Goal: Task Accomplishment & Management: Manage account settings

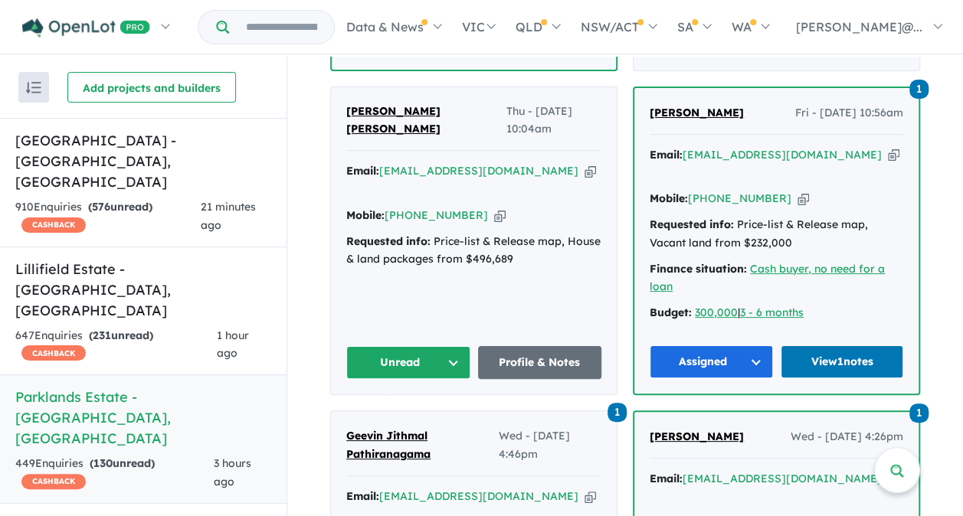
scroll to position [1031, 0]
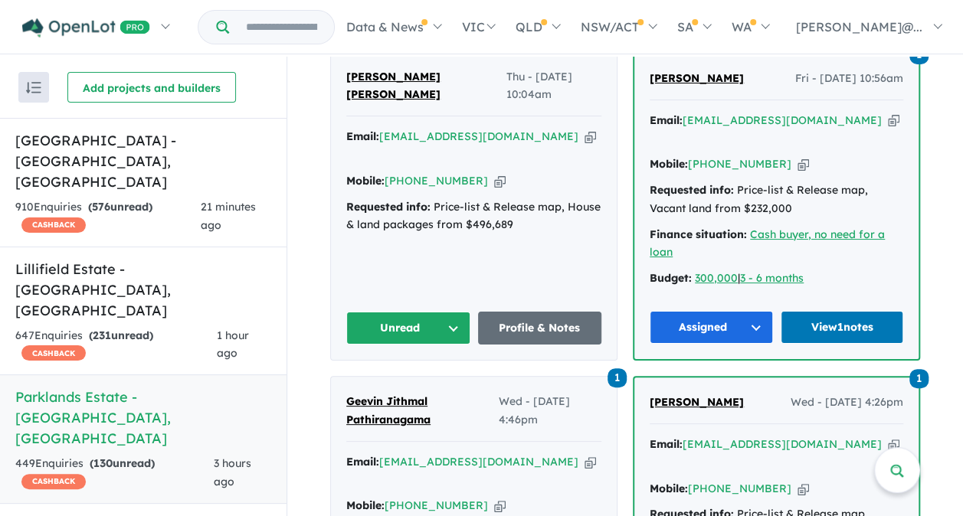
click at [381, 312] on button "Unread" at bounding box center [408, 328] width 124 height 33
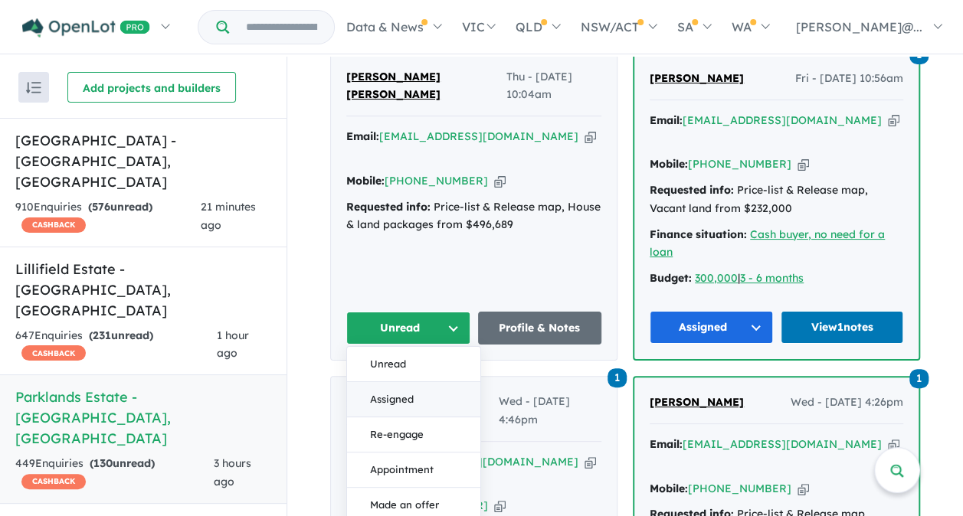
click at [401, 382] on button "Assigned" at bounding box center [413, 399] width 133 height 35
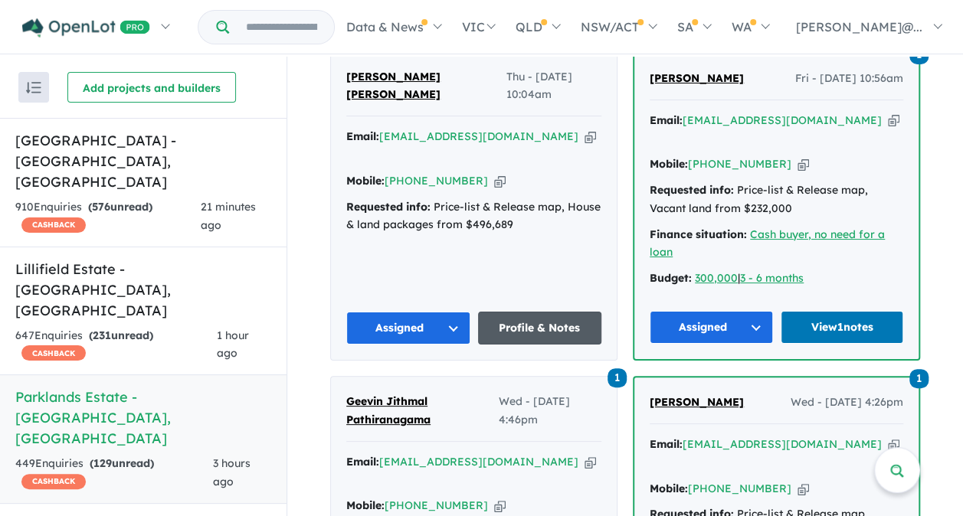
click at [533, 312] on link "Profile & Notes" at bounding box center [540, 328] width 124 height 33
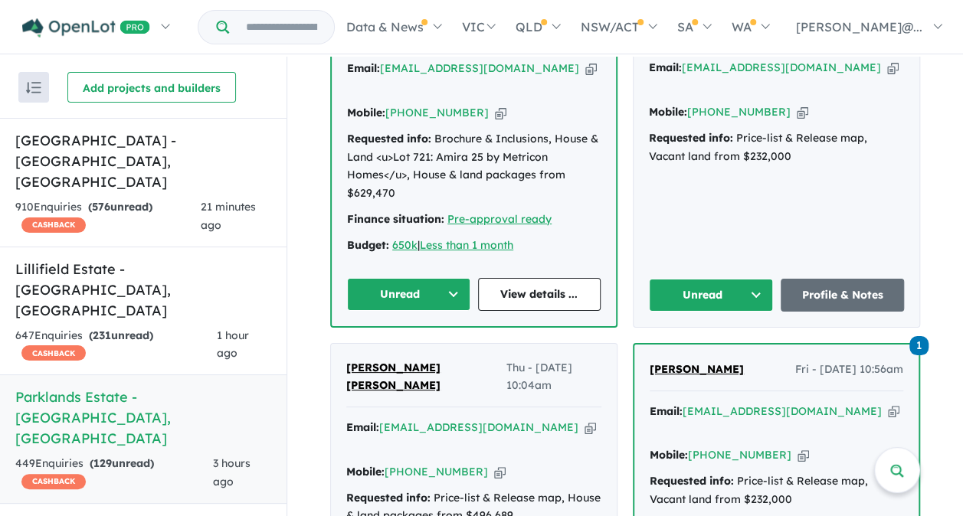
scroll to position [648, 0]
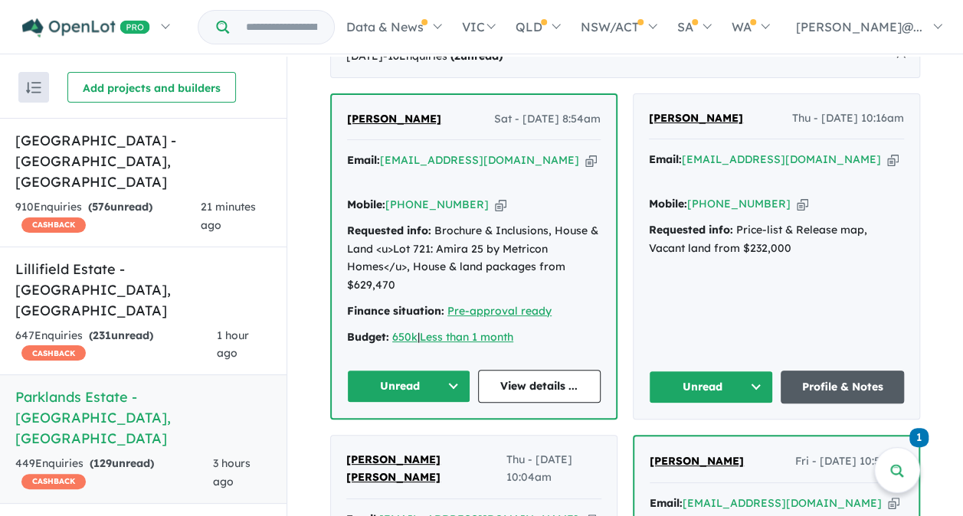
click at [834, 371] on link "Profile & Notes" at bounding box center [843, 387] width 124 height 33
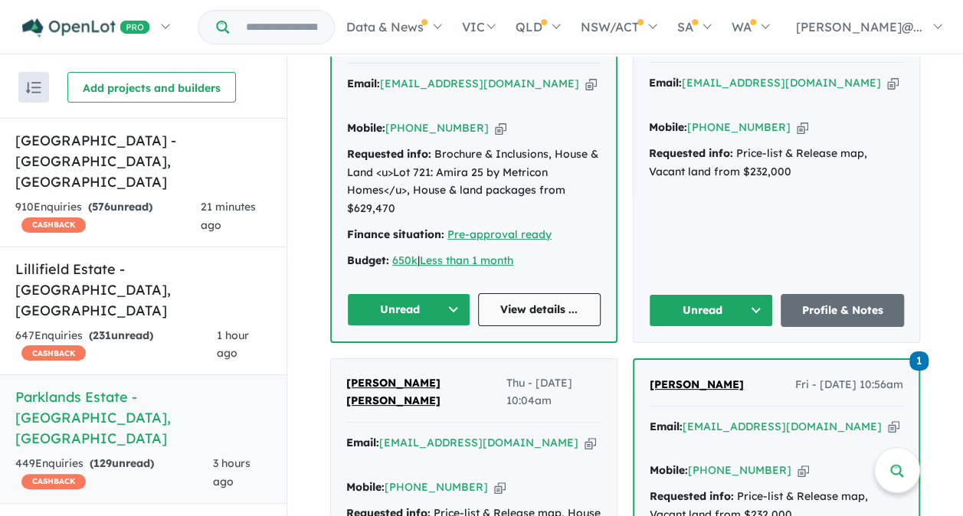
click at [542, 293] on link "View details ..." at bounding box center [539, 309] width 123 height 33
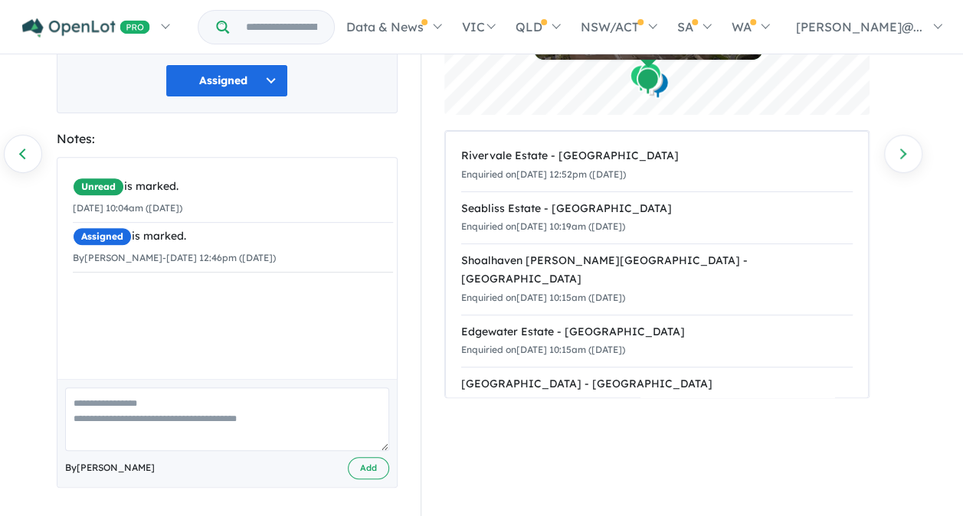
click at [172, 401] on textarea at bounding box center [227, 420] width 324 height 64
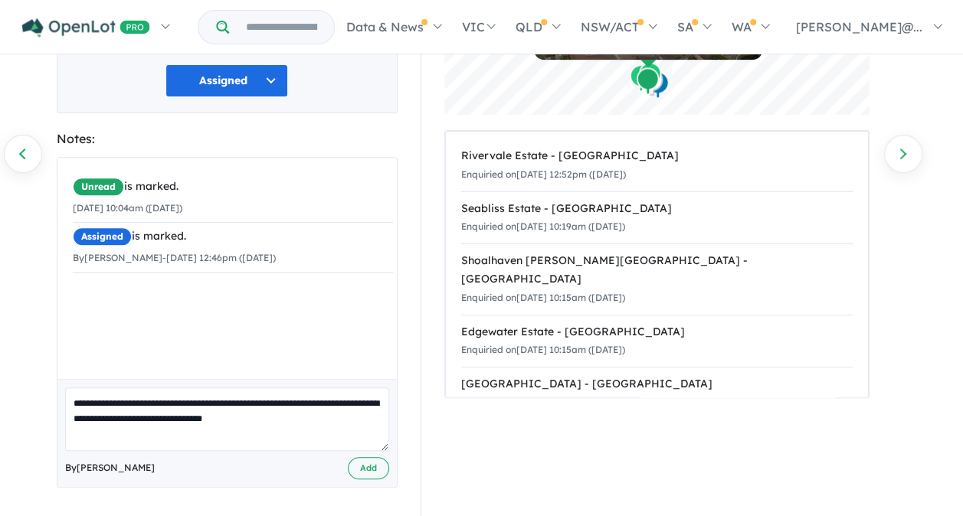
click at [130, 401] on textarea "**********" at bounding box center [227, 420] width 324 height 64
click at [131, 400] on textarea "**********" at bounding box center [227, 420] width 324 height 64
click at [308, 421] on textarea "**********" at bounding box center [227, 420] width 324 height 64
click at [290, 400] on textarea "**********" at bounding box center [227, 420] width 324 height 64
click at [262, 433] on textarea "**********" at bounding box center [227, 420] width 324 height 64
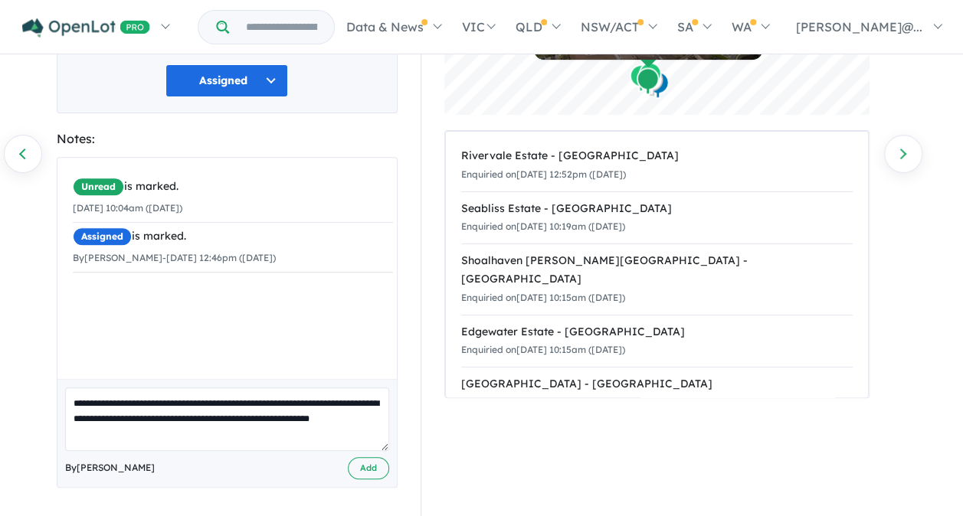
drag, startPoint x: 165, startPoint y: 432, endPoint x: 73, endPoint y: 387, distance: 103.1
click at [73, 388] on textarea "**********" at bounding box center [227, 420] width 324 height 64
type textarea "**********"
click at [363, 465] on button "Add" at bounding box center [368, 468] width 41 height 22
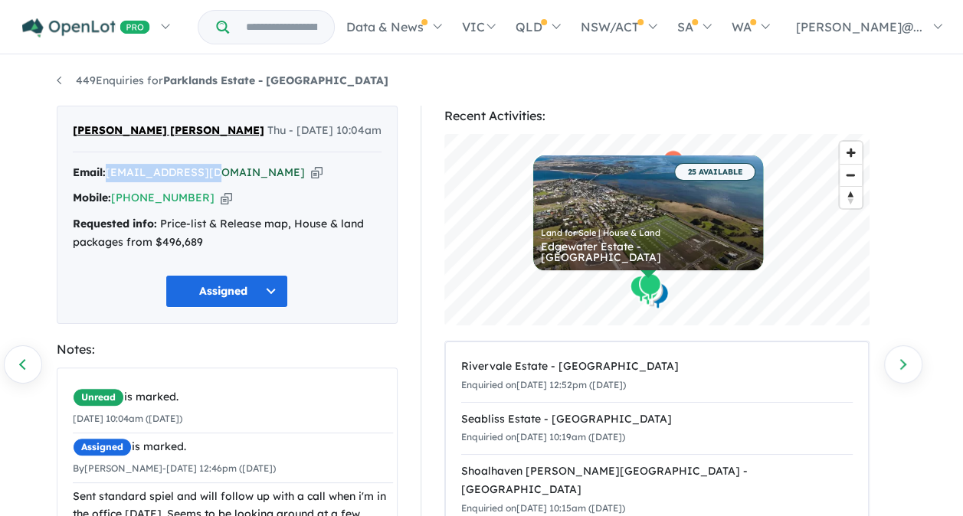
drag, startPoint x: 217, startPoint y: 172, endPoint x: 109, endPoint y: 167, distance: 108.2
click at [109, 167] on div "Email: lew0019@gmail.com Copied!" at bounding box center [227, 173] width 309 height 18
copy a%20Parklands%20Estate%20-%20Wonthaggi"] "lew0019@gmail.com"
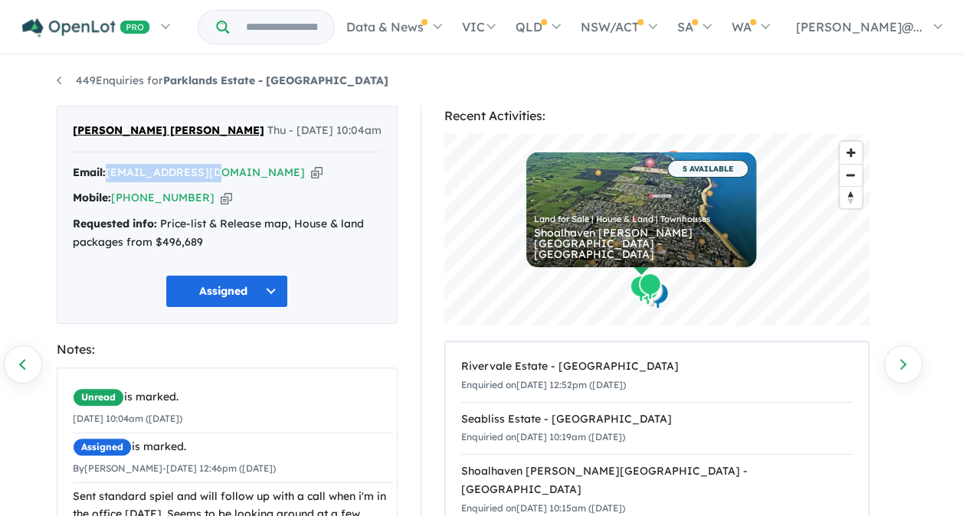
drag, startPoint x: 198, startPoint y: 197, endPoint x: 138, endPoint y: 188, distance: 60.4
click at [138, 189] on div "Mobile: +61 458 150 863 Copied!" at bounding box center [227, 198] width 309 height 18
copy link "458 150 863"
click at [417, 362] on div "Recent Activities: © Mapbox © OpenStreetMap Improve this map 5 AVAILABLE Land f…" at bounding box center [664, 418] width 510 height 624
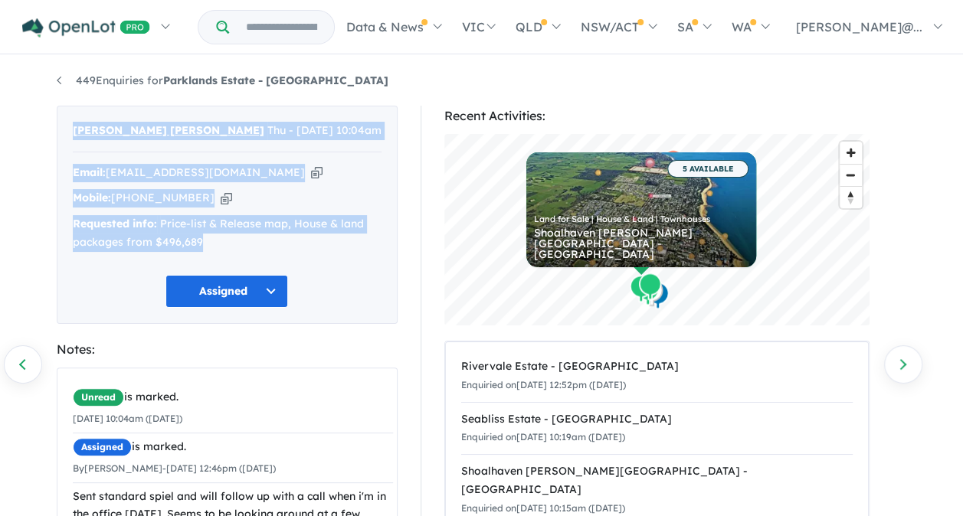
drag, startPoint x: 67, startPoint y: 127, endPoint x: 244, endPoint y: 239, distance: 209.4
click at [244, 239] on div "Julie Julie Thu - 25/09/2025, 10:04am Email: lew0019@gmail.com Copied! Mobile: …" at bounding box center [227, 215] width 341 height 218
copy div "Julie Julie Thu - 25/09/2025, 10:04am Email: lew0019@gmail.com Copied! Mobile: …"
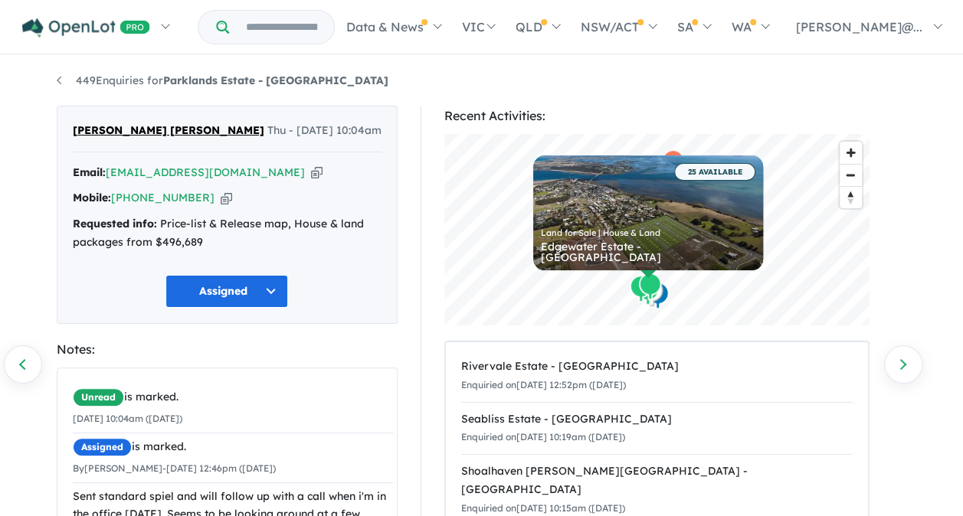
click at [411, 364] on div "Recent Activities: © Mapbox © OpenStreetMap Improve this map 25 AVAILABLE Land …" at bounding box center [664, 418] width 510 height 624
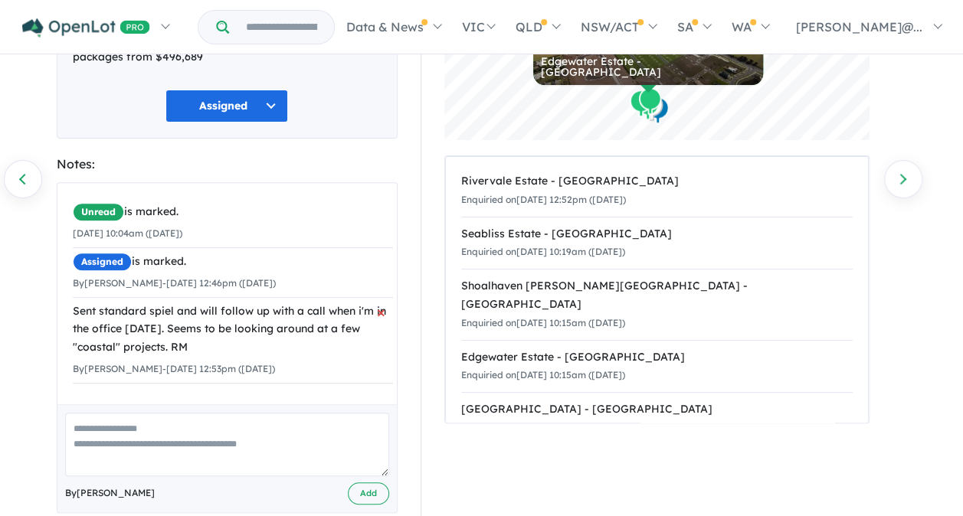
scroll to position [211, 0]
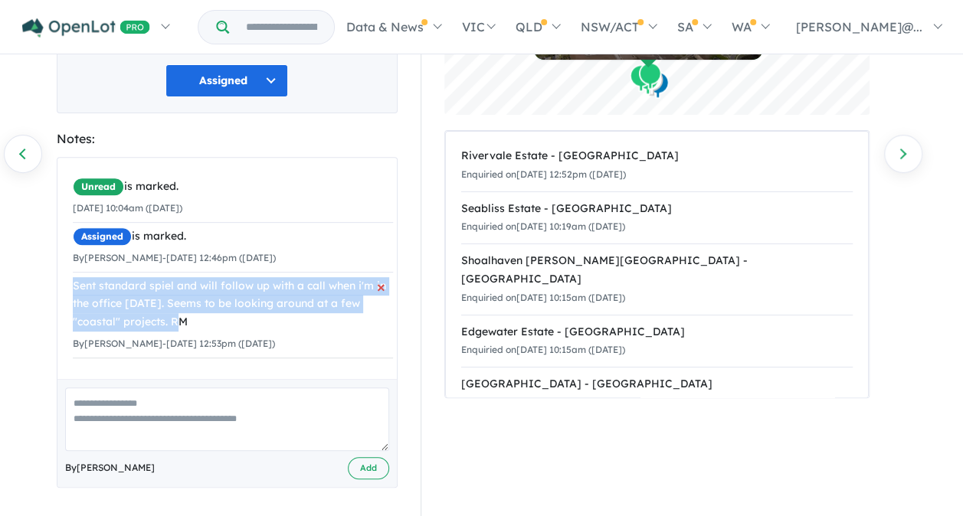
drag, startPoint x: 71, startPoint y: 279, endPoint x: 186, endPoint y: 325, distance: 123.8
click at [186, 325] on div "Unread is marked. 25/09/2025 10:04am (Thursday) Assigned is marked. By Rebecca …" at bounding box center [232, 266] width 351 height 216
copy div "Sent standard spiel and will follow up with a call when i'm in the office tomor…"
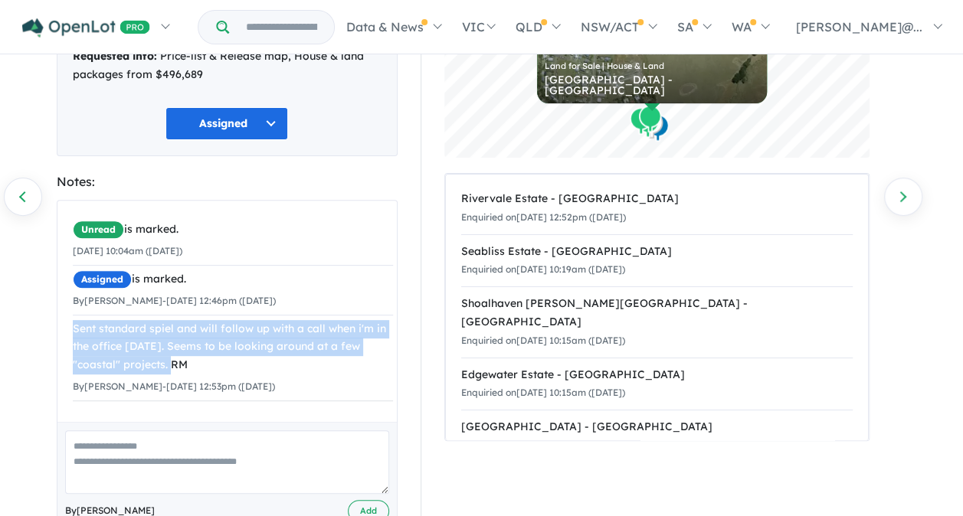
scroll to position [156, 0]
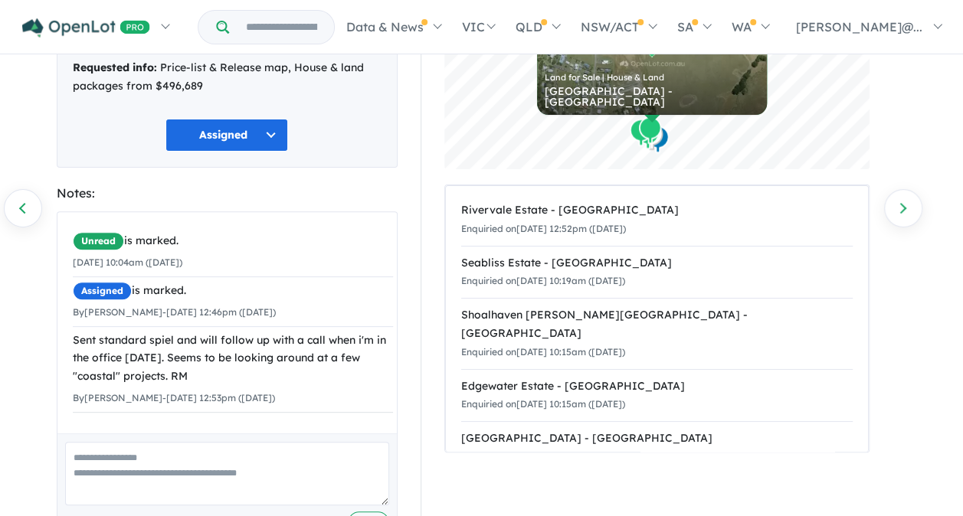
click at [418, 411] on div "Recent Activities: © Mapbox © OpenStreetMap Improve this map IN PLANNING Land f…" at bounding box center [664, 261] width 510 height 624
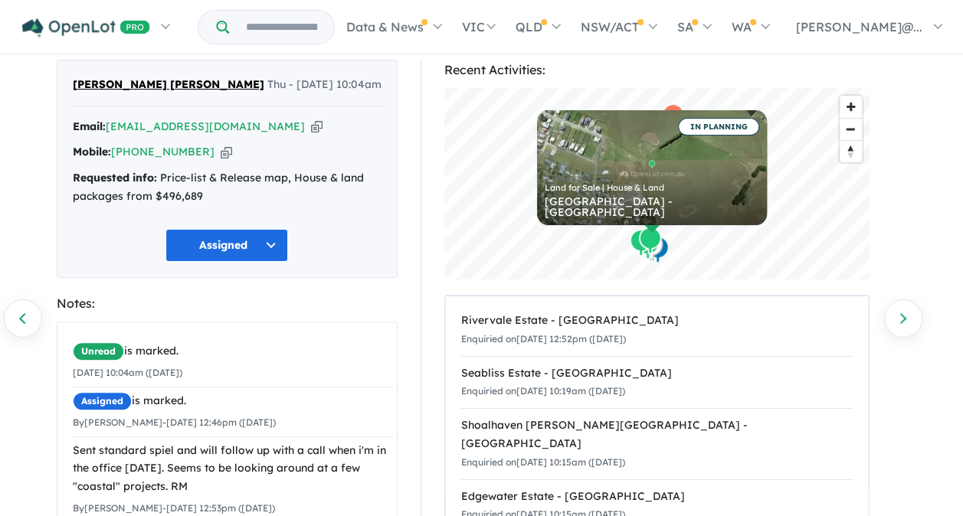
scroll to position [0, 0]
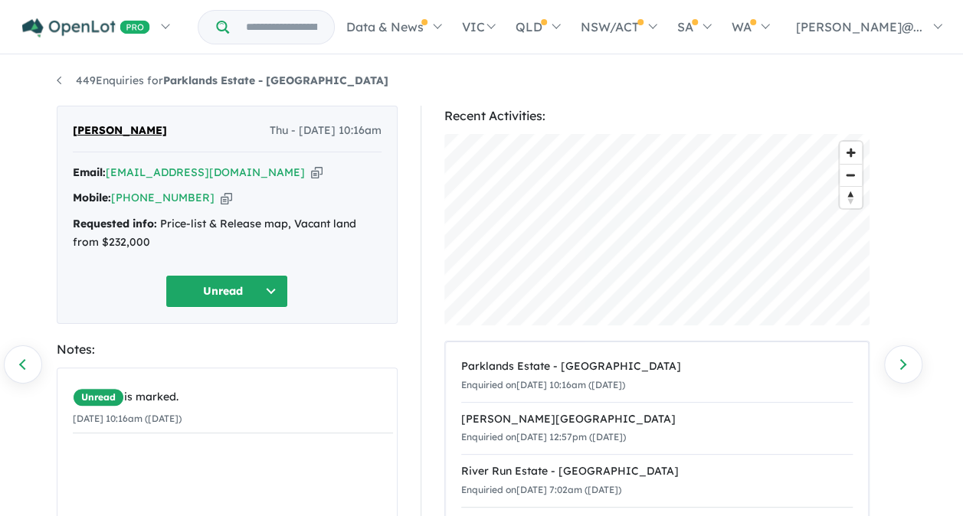
click at [238, 284] on button "Unread" at bounding box center [226, 291] width 123 height 33
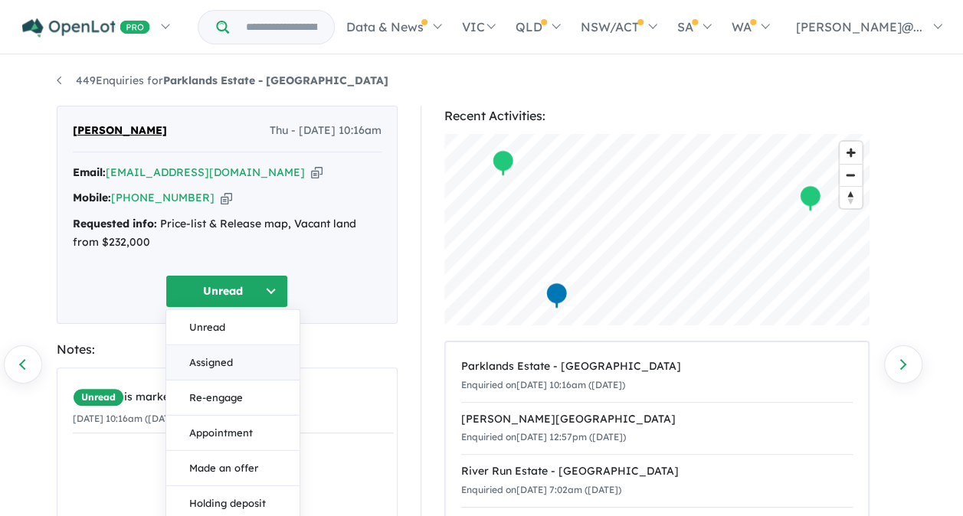
click at [227, 357] on button "Assigned" at bounding box center [232, 362] width 133 height 35
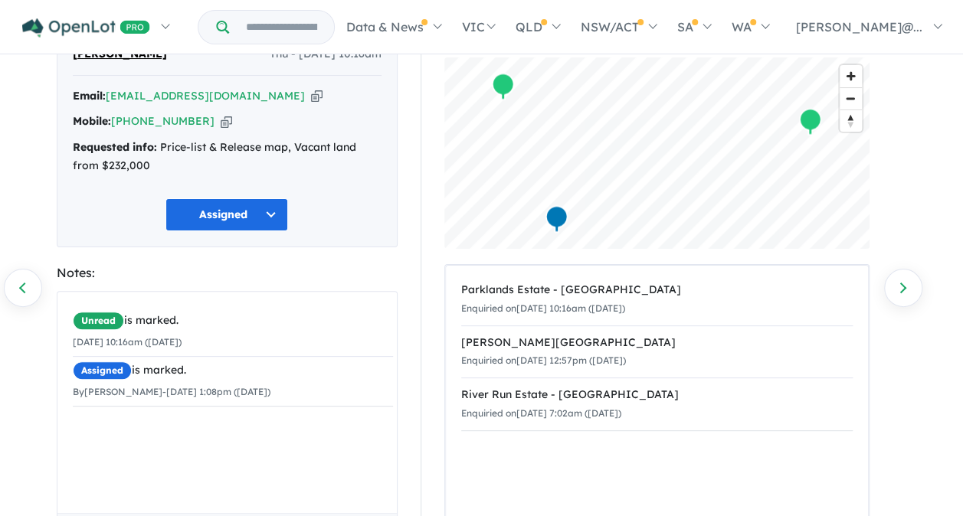
scroll to position [153, 0]
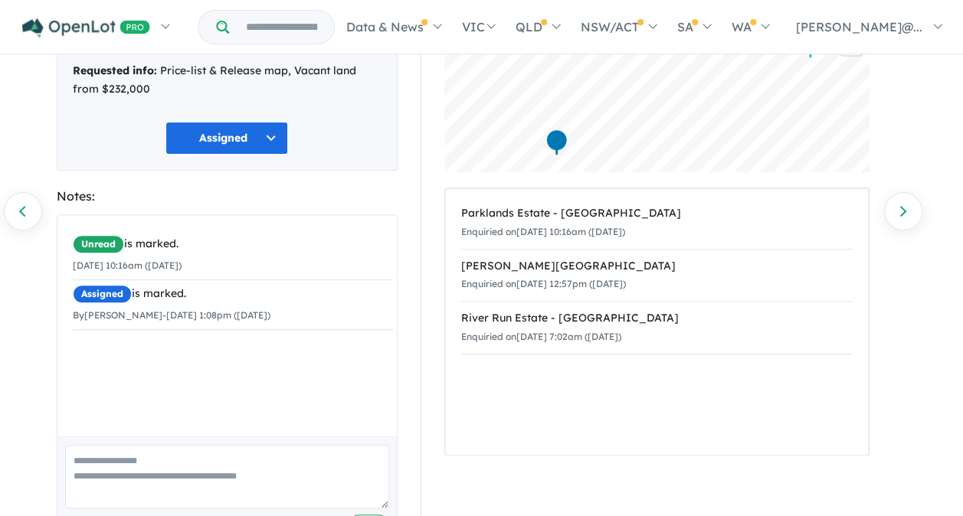
click at [203, 475] on textarea at bounding box center [227, 477] width 324 height 64
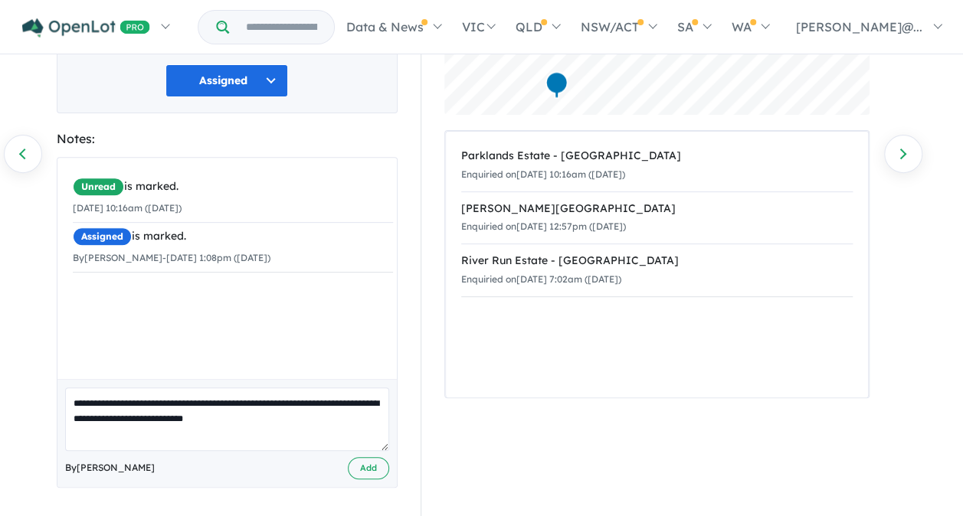
click at [266, 414] on textarea "**********" at bounding box center [227, 420] width 324 height 64
click at [264, 431] on textarea "**********" at bounding box center [227, 420] width 324 height 64
type textarea "**********"
click at [378, 463] on button "Add" at bounding box center [368, 468] width 41 height 22
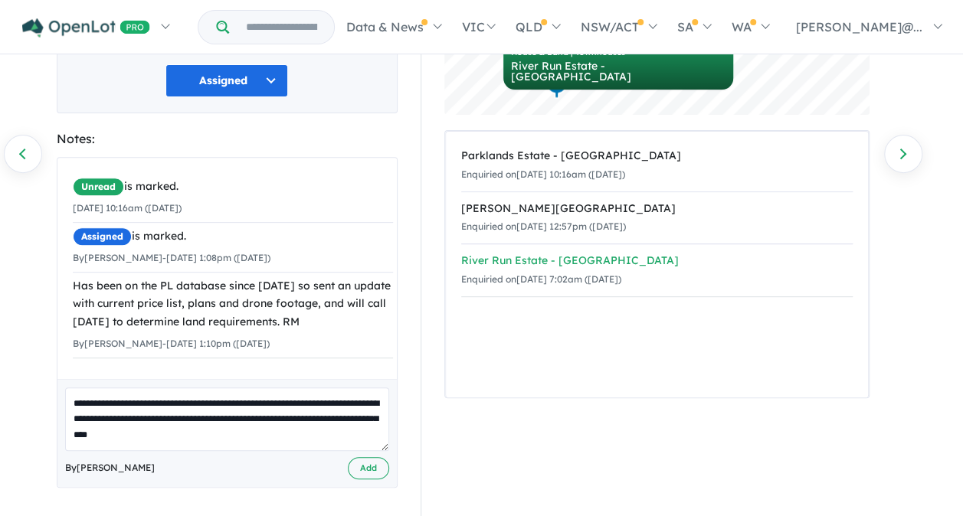
scroll to position [185, 0]
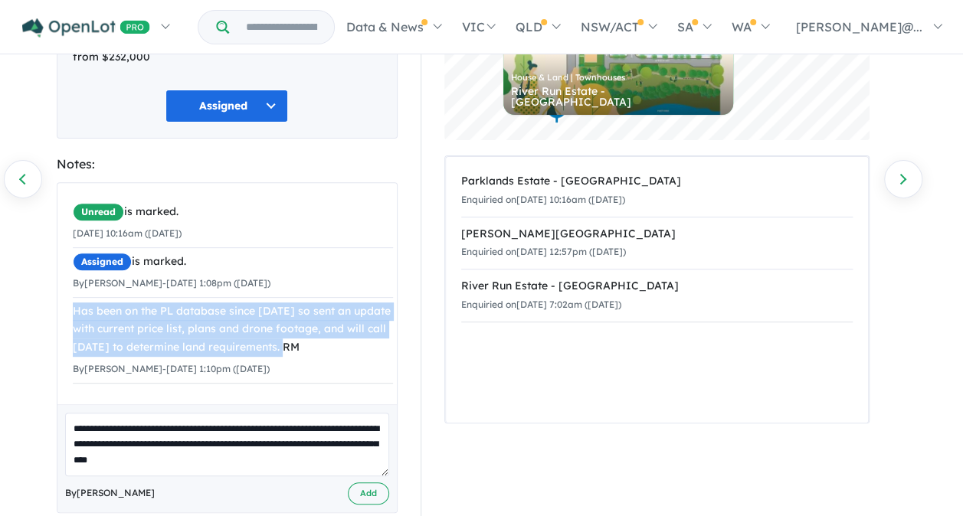
drag, startPoint x: 315, startPoint y: 347, endPoint x: 64, endPoint y: 305, distance: 254.8
click at [64, 305] on div "Unread is marked. 25/09/2025 10:16am (Thursday) Assigned is marked. By Rebecca …" at bounding box center [232, 291] width 351 height 216
copy div "Has been on the PL database since 2021 so sent an update with current price lis…"
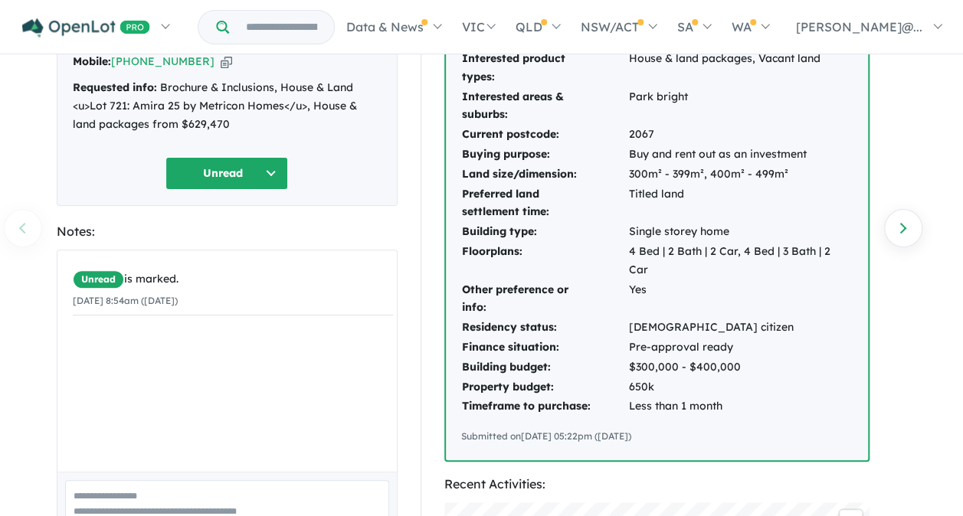
scroll to position [135, 0]
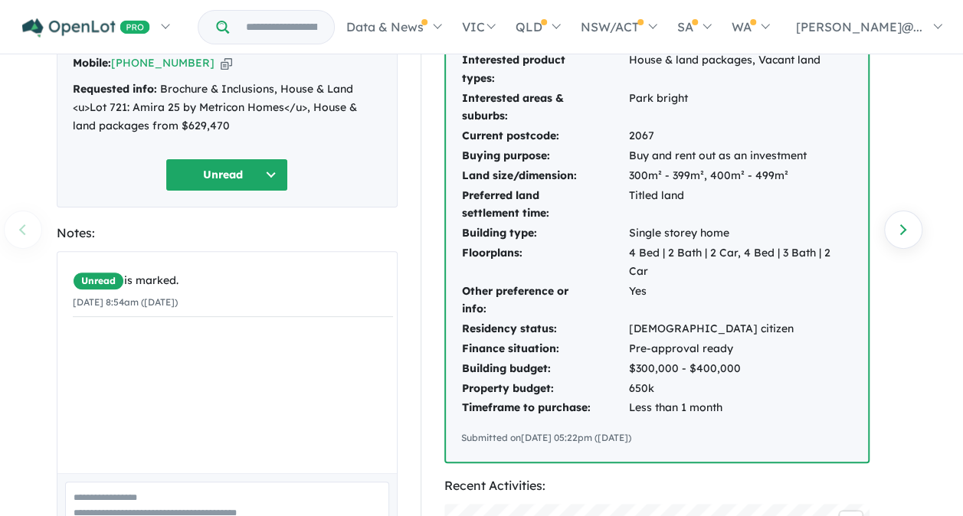
click at [216, 177] on button "Unread" at bounding box center [226, 175] width 123 height 33
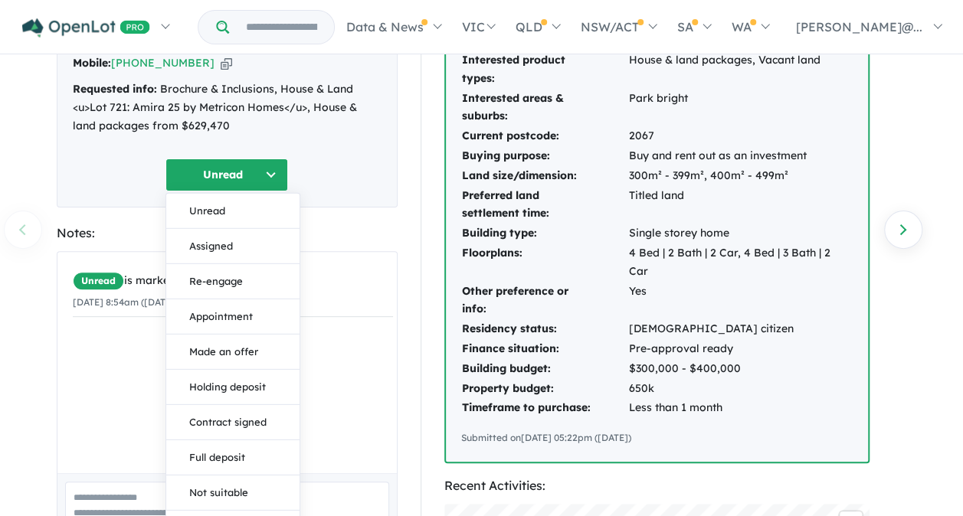
click at [227, 242] on button "Assigned" at bounding box center [232, 245] width 133 height 35
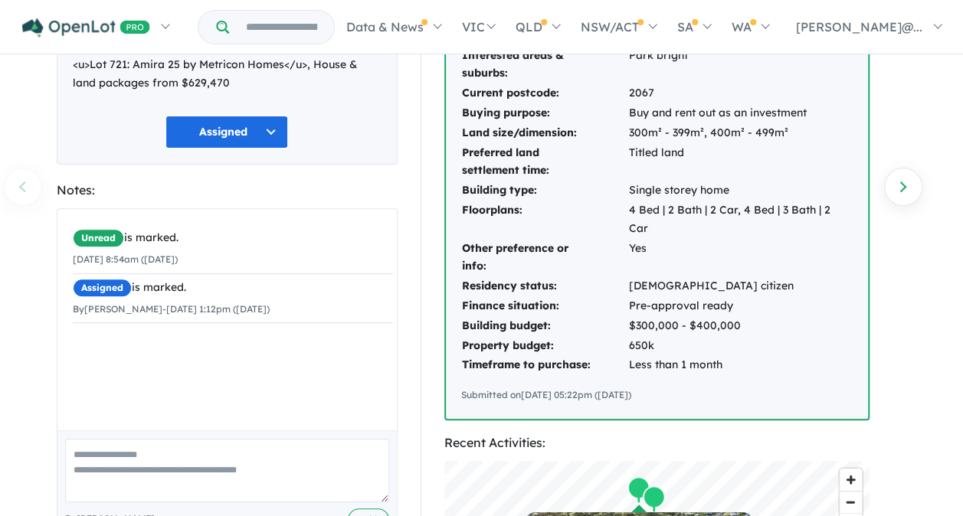
scroll to position [211, 0]
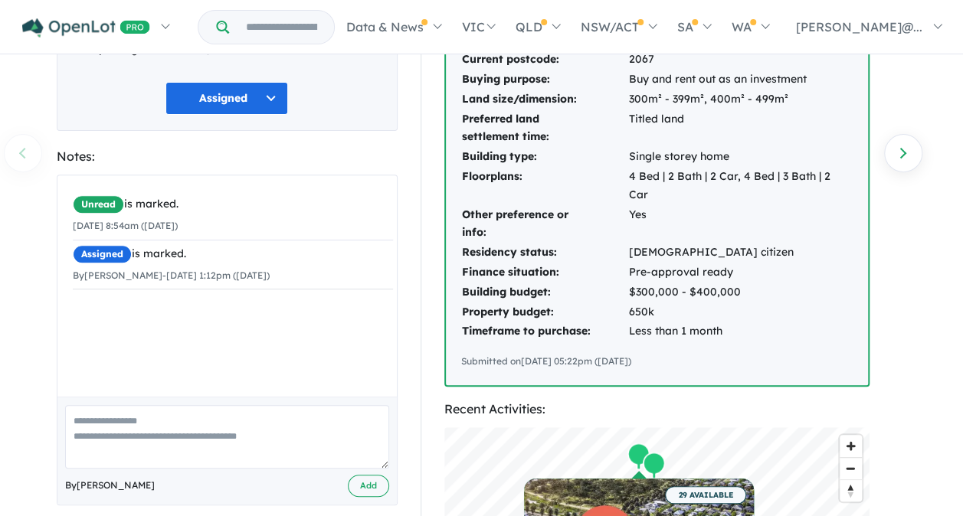
click at [188, 422] on textarea at bounding box center [227, 437] width 324 height 64
paste textarea "**********"
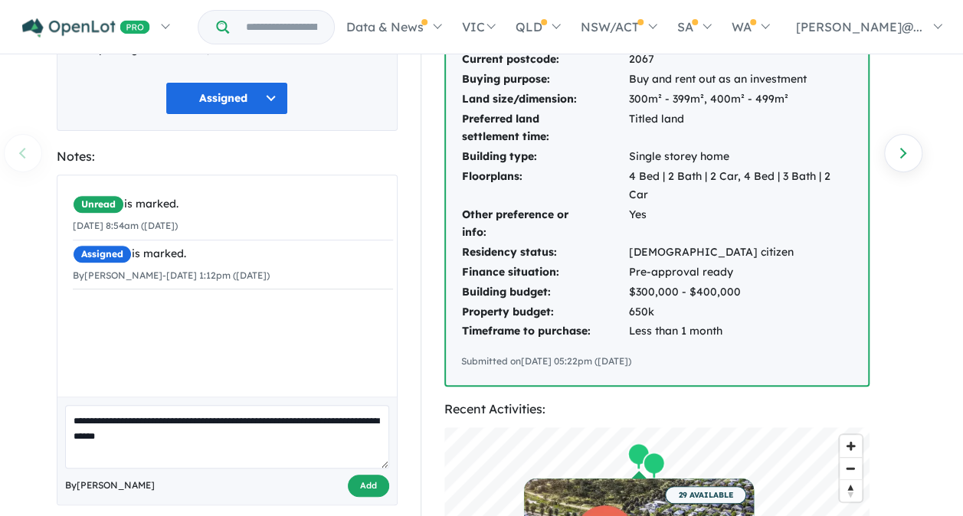
type textarea "**********"
click at [374, 484] on button "Add" at bounding box center [368, 486] width 41 height 22
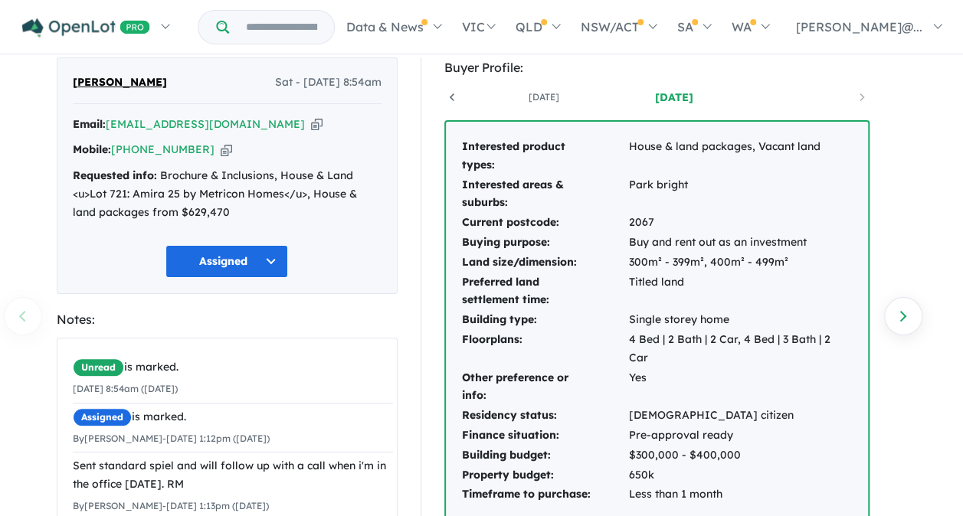
scroll to position [0, 0]
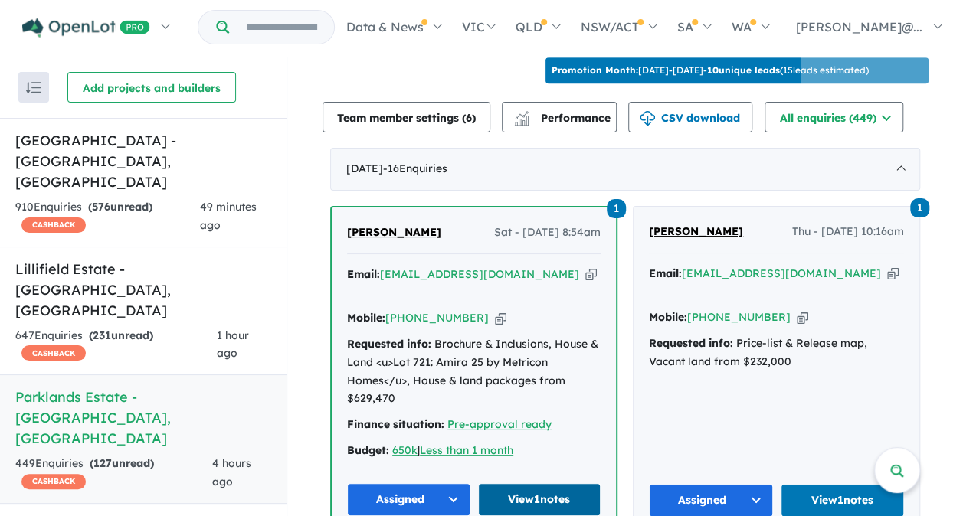
scroll to position [460, 0]
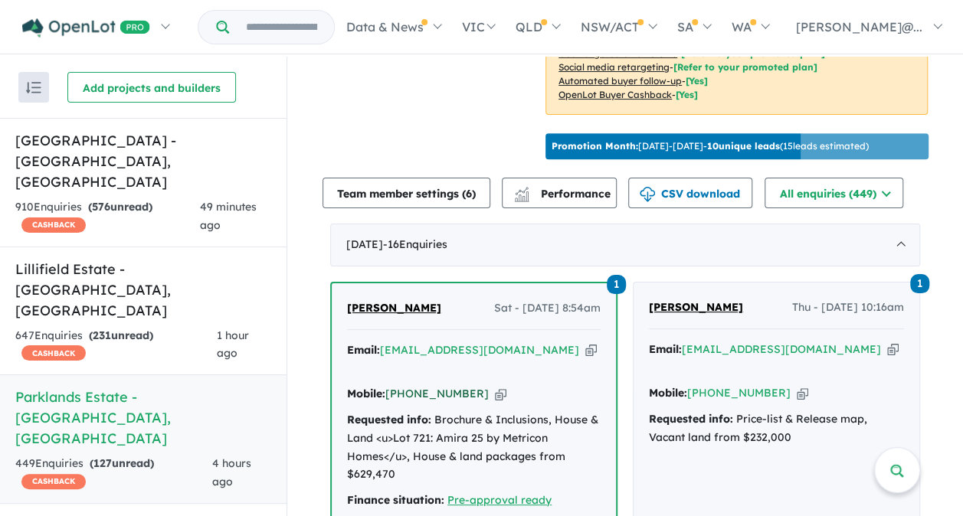
drag, startPoint x: 467, startPoint y: 365, endPoint x: 408, endPoint y: 365, distance: 59.8
click at [408, 385] on div "Mobile: [PHONE_NUMBER] Copied!" at bounding box center [474, 394] width 254 height 18
copy link "430 321 368"
drag, startPoint x: 501, startPoint y: 346, endPoint x: 383, endPoint y: 347, distance: 118.0
click at [383, 347] on div "Email: [EMAIL_ADDRESS][DOMAIN_NAME] Copied!" at bounding box center [474, 360] width 254 height 37
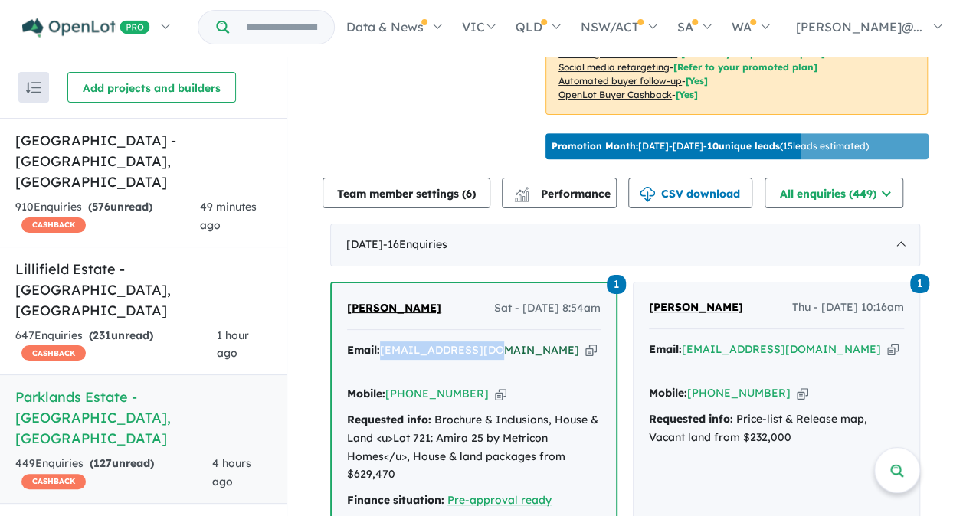
copy a%20Parklands%20Estate%20-%20Wonthaggi"] "[EMAIL_ADDRESS][DOMAIN_NAME]"
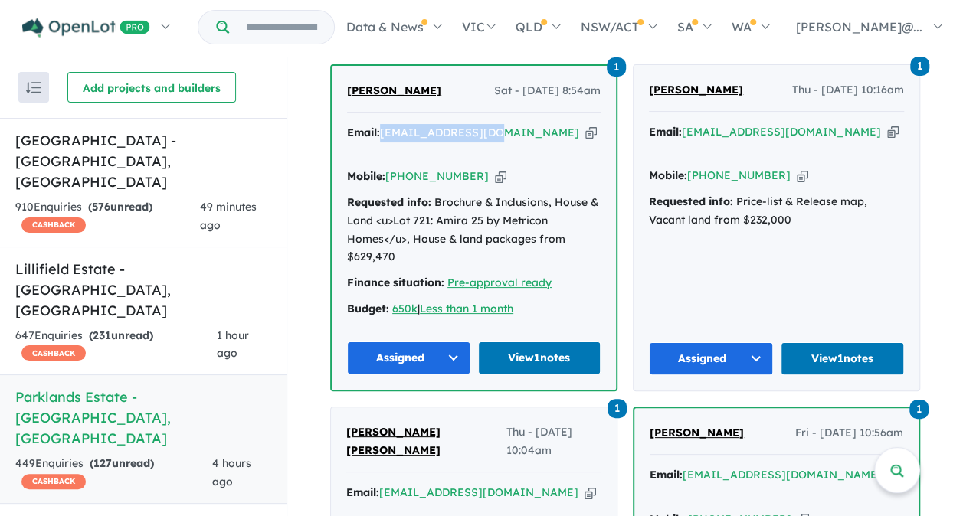
scroll to position [690, 0]
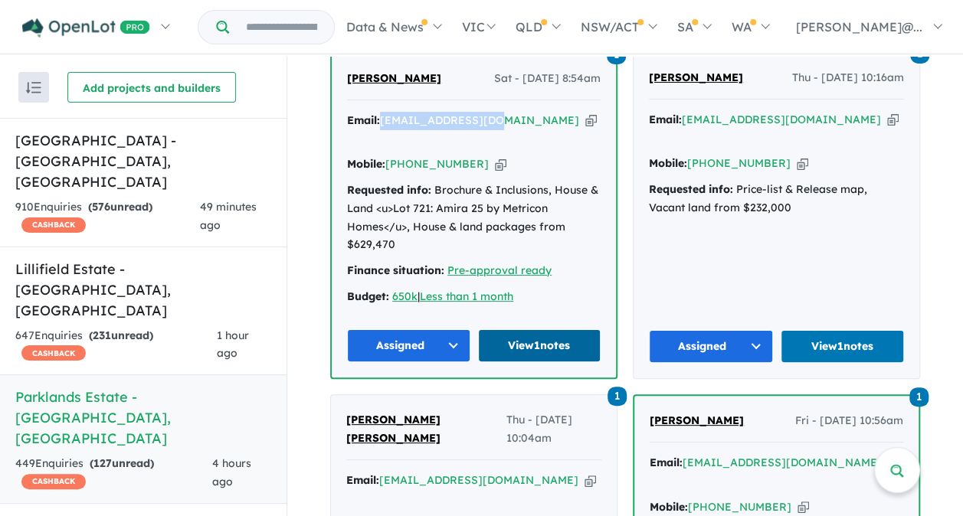
click at [537, 329] on link "View 1 notes" at bounding box center [539, 345] width 123 height 33
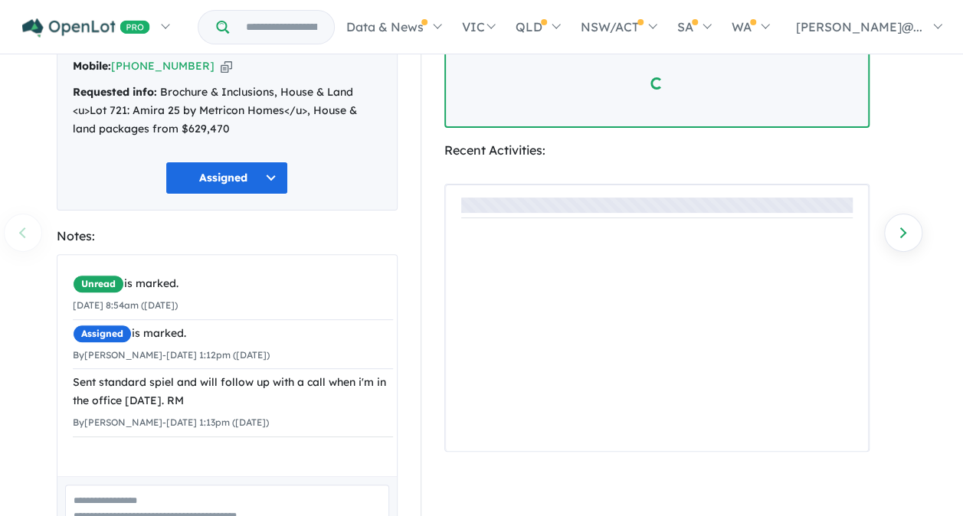
scroll to position [230, 0]
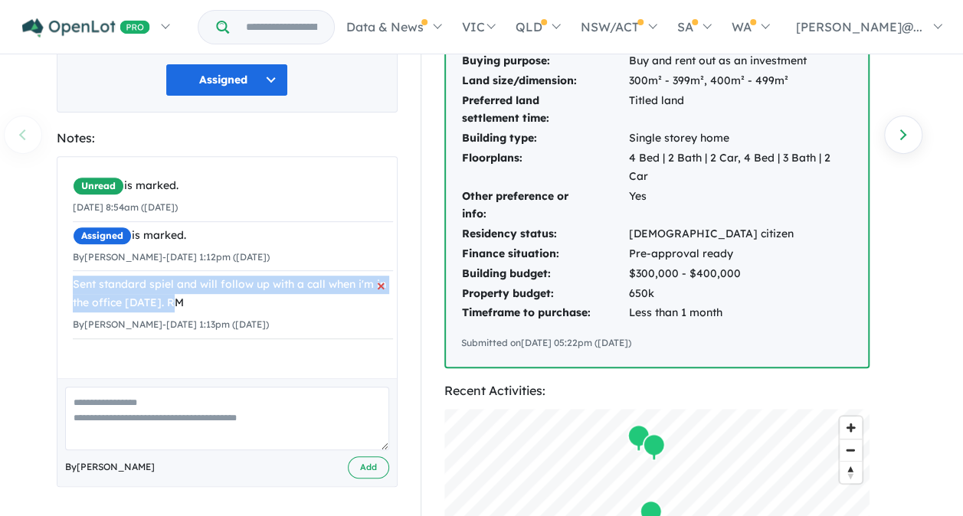
drag, startPoint x: 74, startPoint y: 281, endPoint x: 190, endPoint y: 302, distance: 118.3
click at [190, 302] on div "Sent standard spiel and will follow up with a call when i'm in the office [DATE…" at bounding box center [233, 294] width 320 height 37
copy div "Sent standard spiel and will follow up with a call when i'm in the office [DATE…"
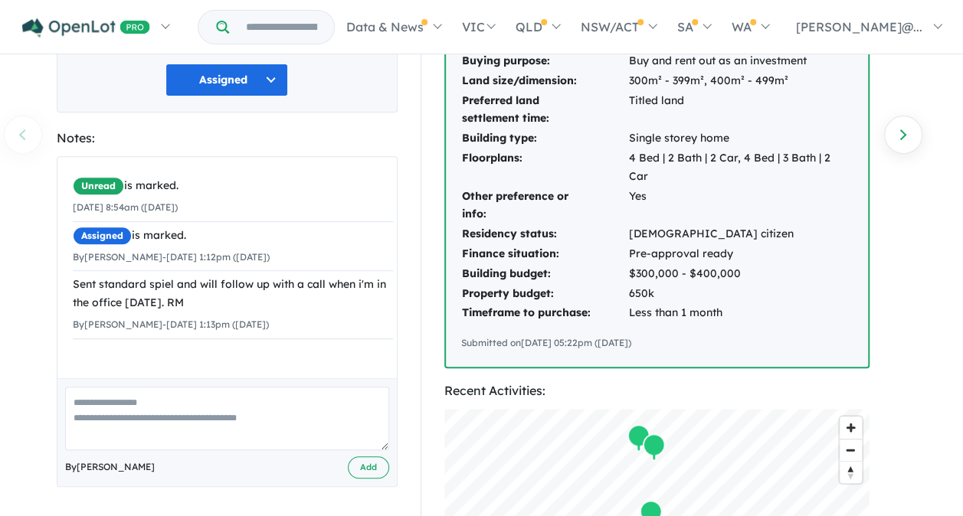
click at [910, 311] on div "Buyer Profile: 1 year ago 1 year ago 1 year ago 1 year ago 1 year ago Intereste…" at bounding box center [664, 391] width 510 height 1031
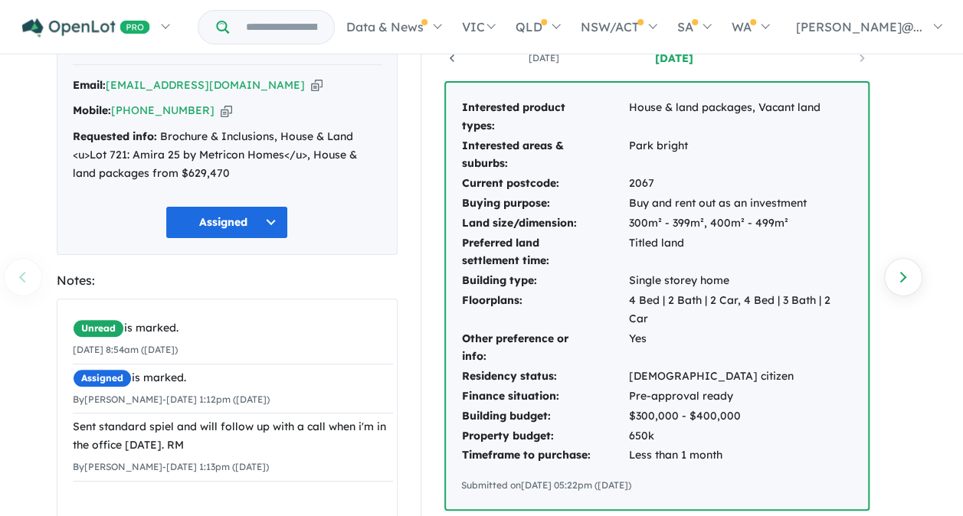
scroll to position [0, 0]
